Goal: Check status

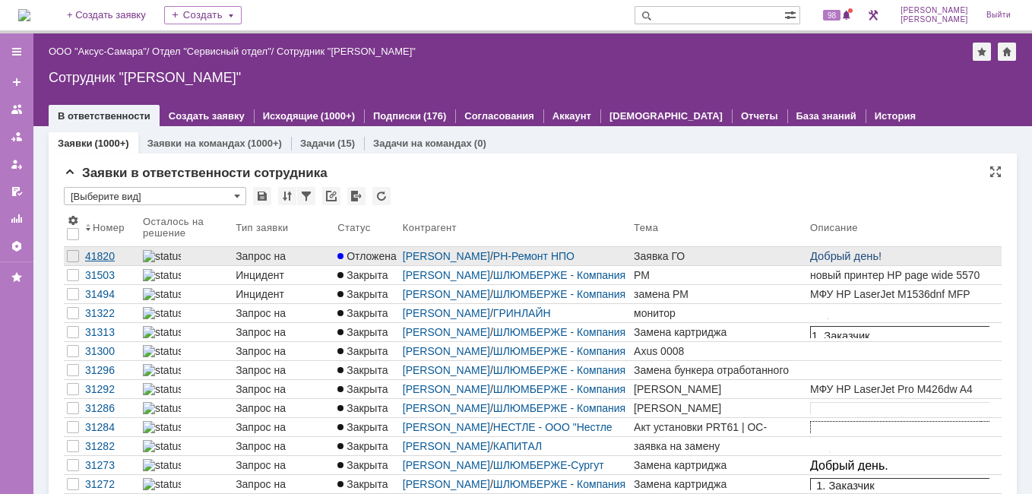
click at [110, 255] on div "41820" at bounding box center [111, 256] width 52 height 12
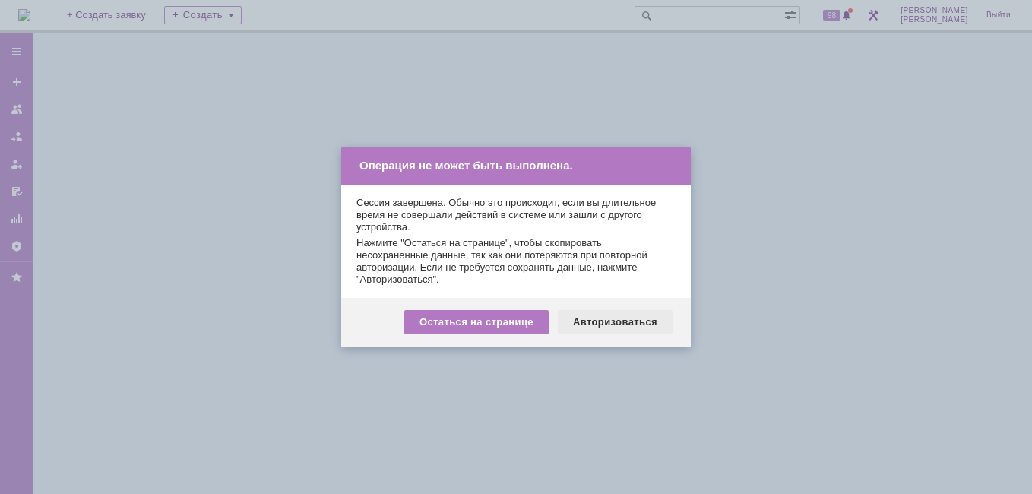
click at [594, 329] on div "Авторизоваться" at bounding box center [615, 322] width 115 height 24
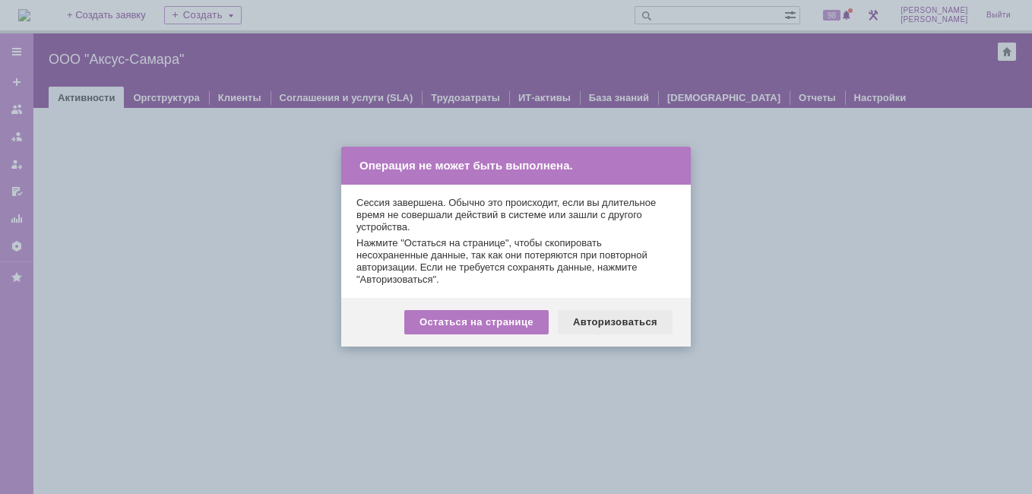
click at [588, 326] on div "Авторизоваться" at bounding box center [615, 322] width 115 height 24
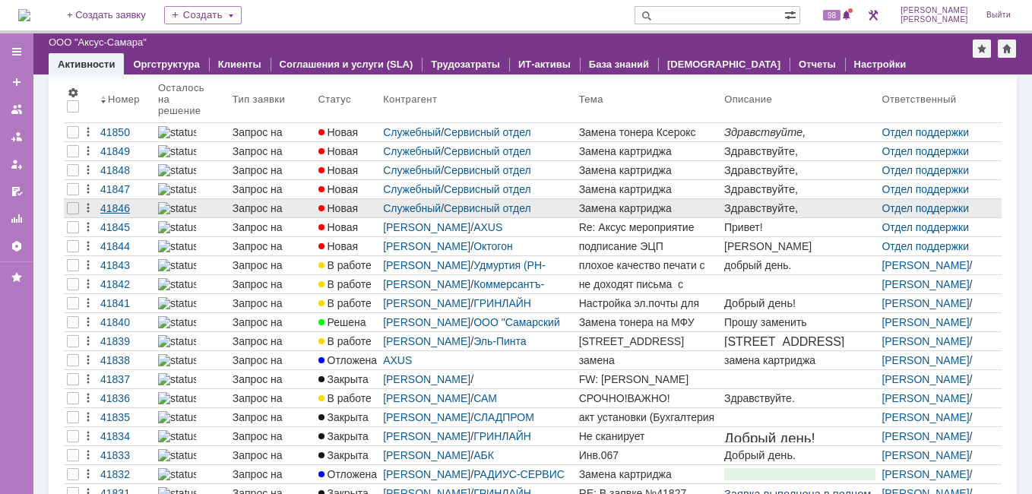
scroll to position [132, 0]
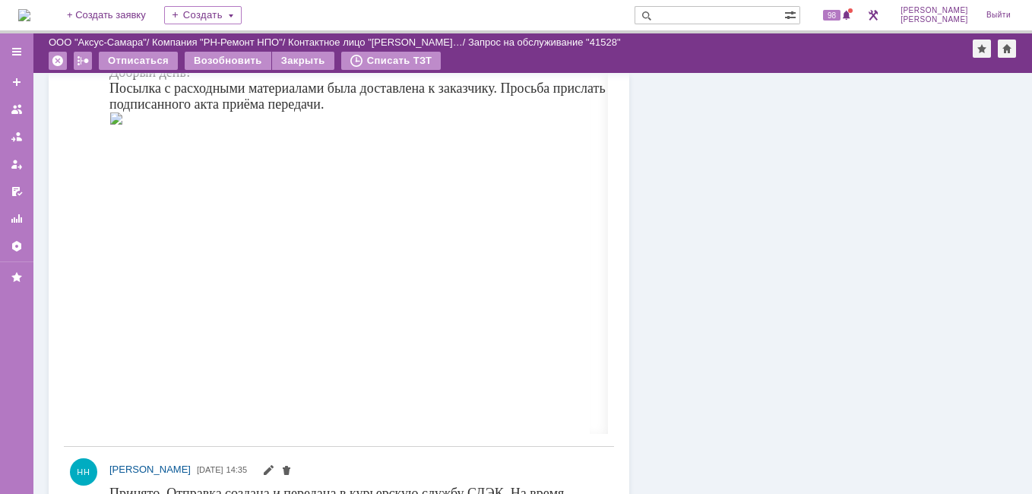
scroll to position [1064, 0]
